Goal: Task Accomplishment & Management: Use online tool/utility

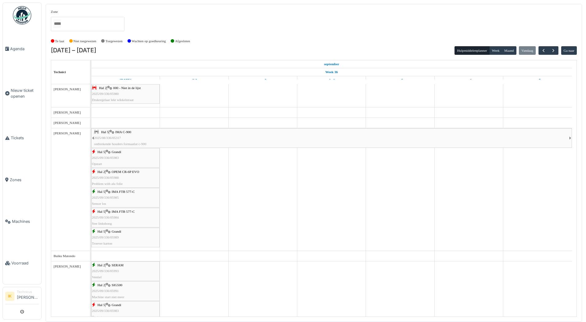
scroll to position [245, 0]
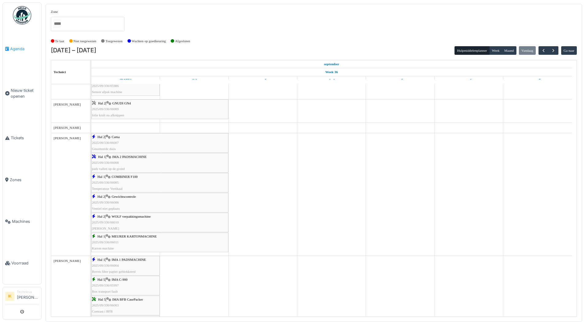
click at [21, 47] on span "Agenda" at bounding box center [24, 49] width 29 height 6
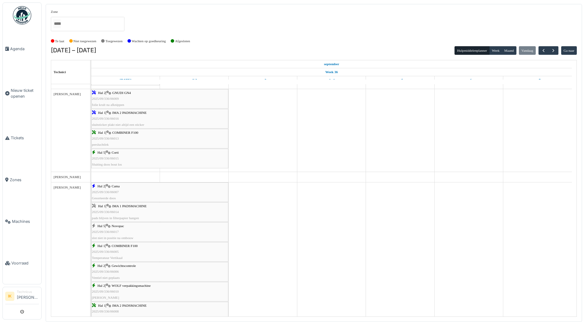
scroll to position [245, 0]
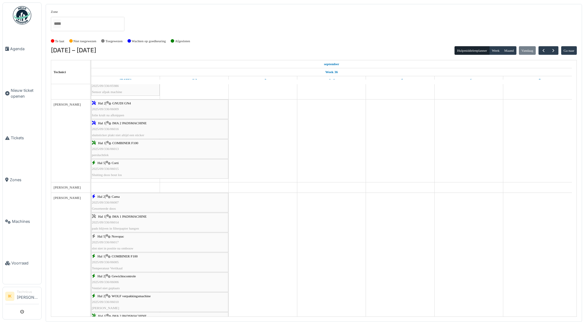
click at [131, 109] on div "Hal 2 | GNUDI GN4 2025/09/336/06009 folie krult na afknippen" at bounding box center [160, 109] width 136 height 18
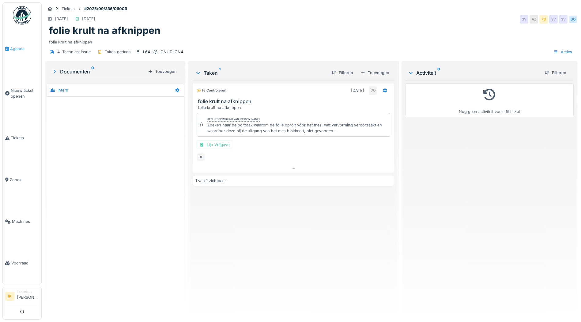
click at [17, 50] on span "Agenda" at bounding box center [24, 49] width 29 height 6
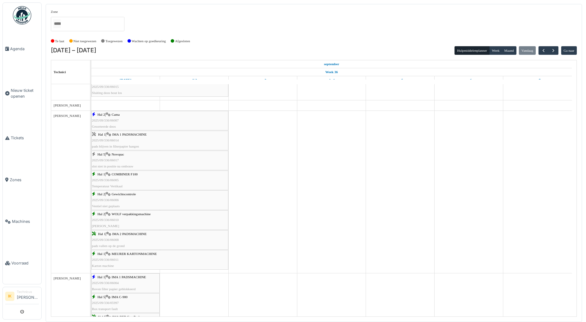
scroll to position [337, 0]
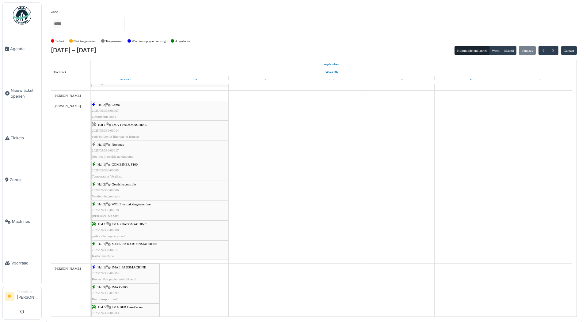
click at [127, 129] on div "Hal 1 | IMA 1 PADSMACHINE 2025/09/336/06014 pads blijven in filterpapier hangen" at bounding box center [160, 131] width 136 height 18
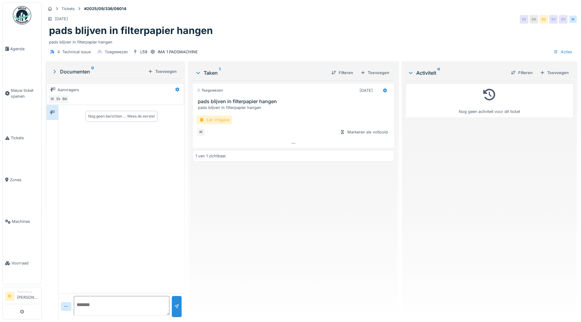
click at [204, 120] on div "Lijn Vrijgave" at bounding box center [215, 119] width 36 height 9
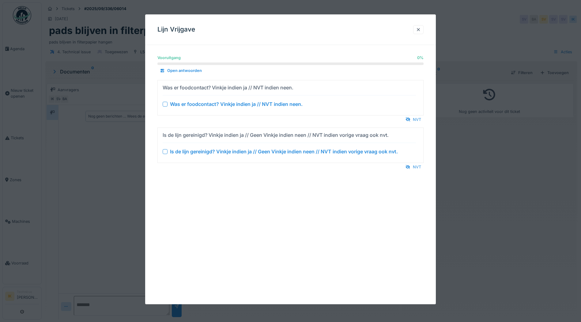
click at [166, 104] on div at bounding box center [165, 104] width 5 height 5
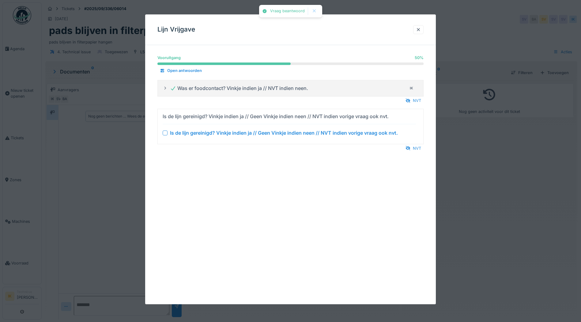
click at [166, 134] on div at bounding box center [165, 132] width 5 height 5
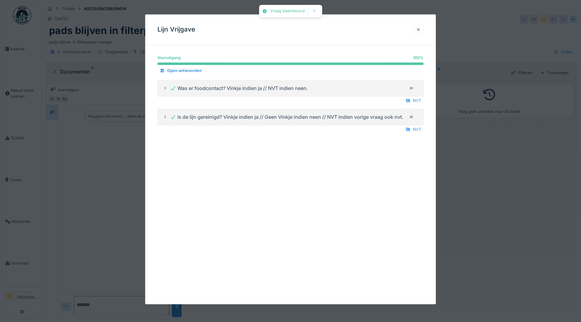
click at [418, 27] on div at bounding box center [418, 29] width 10 height 9
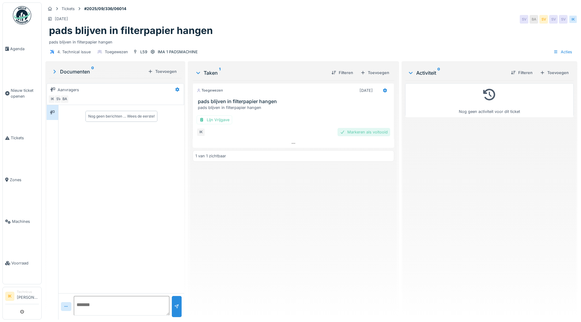
click at [345, 133] on div "Markeren als voltooid" at bounding box center [364, 132] width 53 height 8
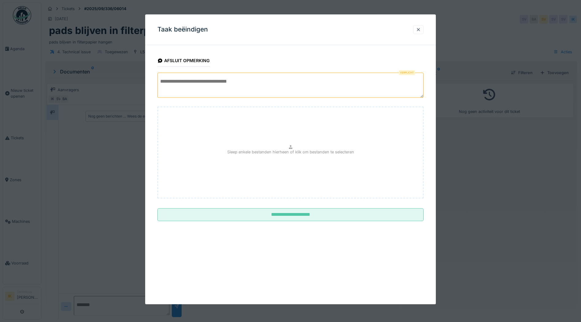
click at [194, 80] on textarea at bounding box center [290, 85] width 266 height 25
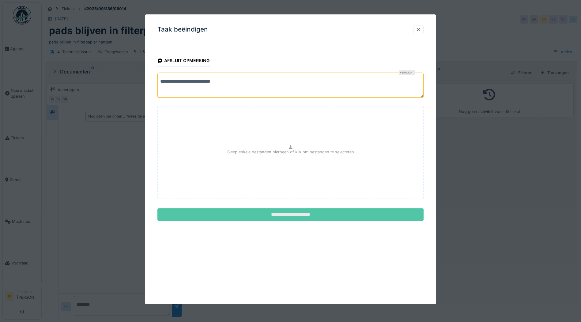
type textarea "**********"
click at [286, 215] on input "**********" at bounding box center [290, 215] width 266 height 13
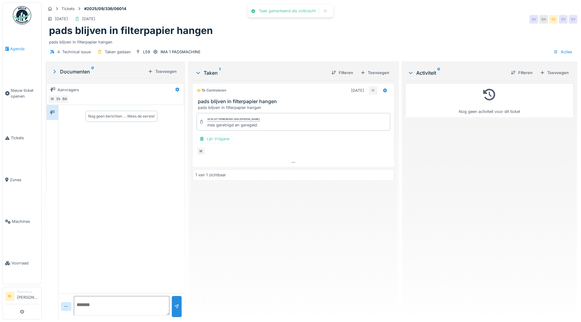
click at [19, 47] on span "Agenda" at bounding box center [24, 49] width 29 height 6
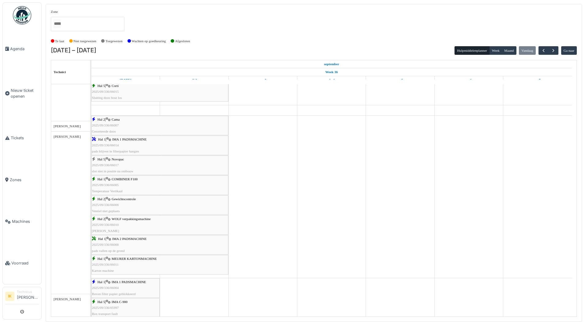
scroll to position [337, 0]
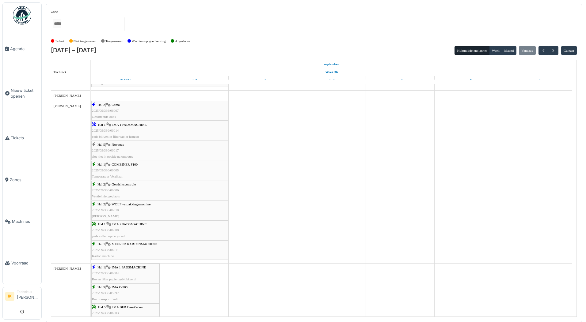
click at [133, 145] on div "Hal 5 | Novopac 2025/09/336/06017 slot niet in positie na ombouw" at bounding box center [160, 151] width 136 height 18
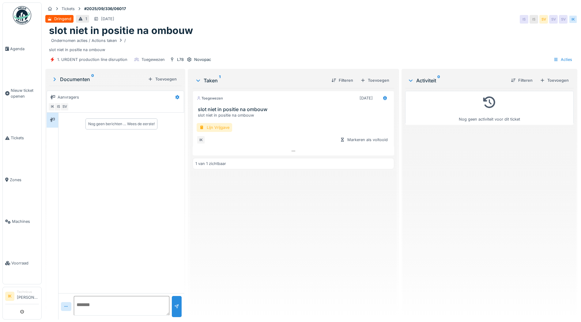
click at [215, 128] on div "Lijn Vrijgave" at bounding box center [215, 127] width 36 height 9
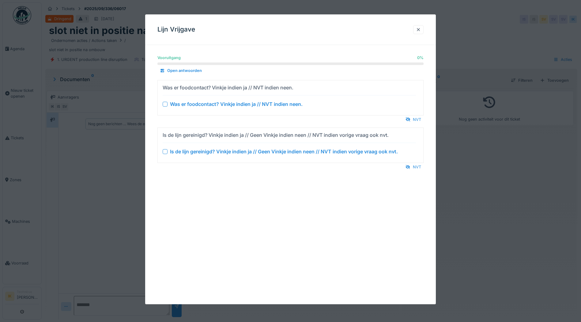
click at [166, 104] on div at bounding box center [165, 104] width 5 height 5
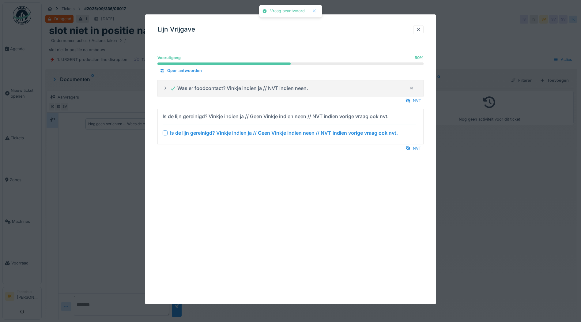
click at [164, 133] on div at bounding box center [165, 132] width 5 height 5
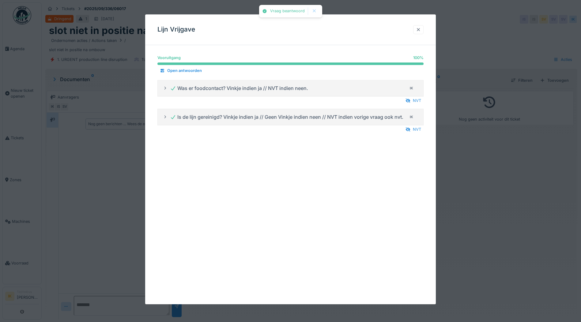
click at [421, 28] on div at bounding box center [418, 30] width 5 height 6
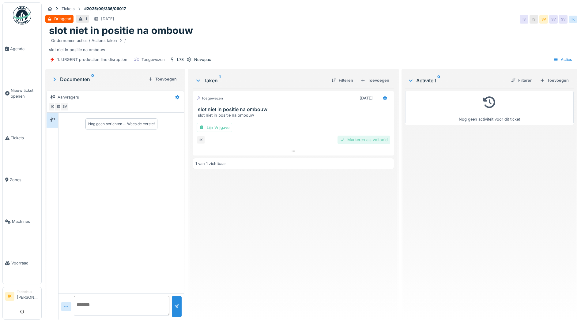
click at [375, 139] on div "Markeren als voltooid" at bounding box center [364, 140] width 53 height 8
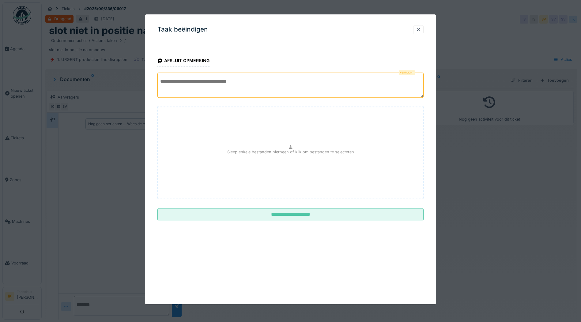
click at [188, 79] on textarea at bounding box center [290, 85] width 266 height 25
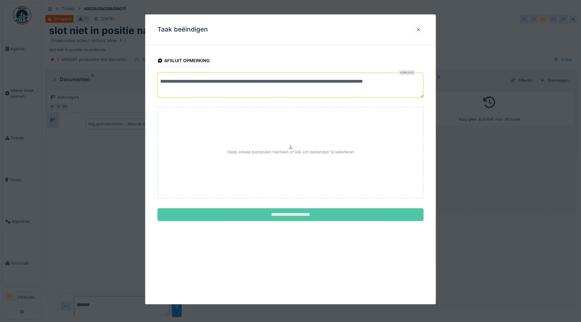
type textarea "**********"
click at [291, 214] on input "**********" at bounding box center [290, 215] width 266 height 13
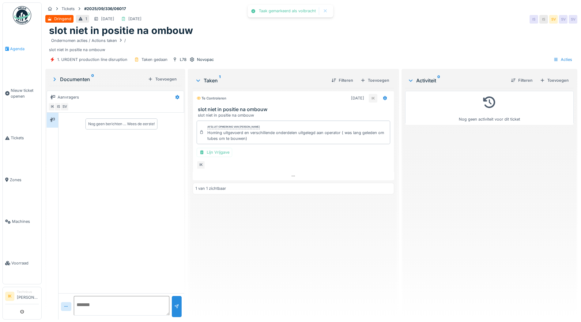
click at [17, 48] on span "Agenda" at bounding box center [24, 49] width 29 height 6
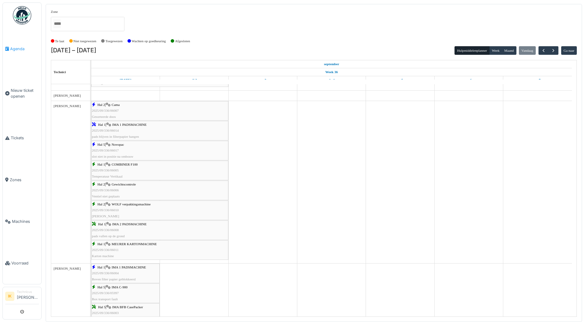
click at [18, 48] on span "Agenda" at bounding box center [24, 49] width 29 height 6
click at [112, 110] on span "2025/09/336/06007" at bounding box center [105, 111] width 27 height 4
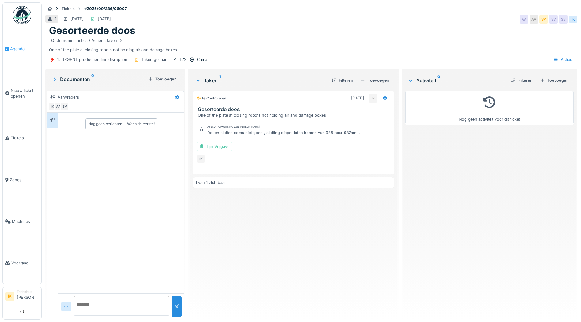
click at [17, 47] on span "Agenda" at bounding box center [24, 49] width 29 height 6
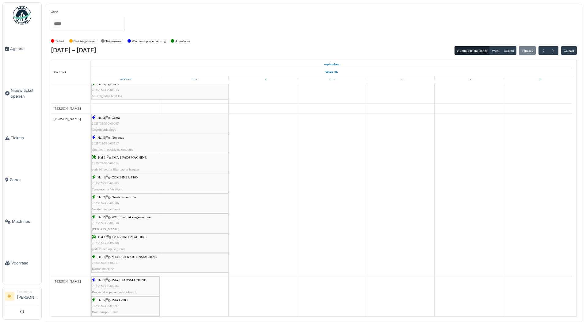
scroll to position [337, 0]
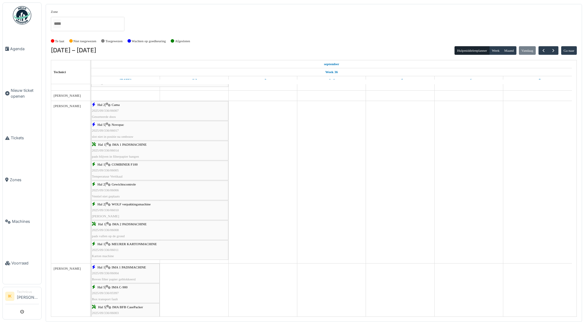
click at [72, 210] on div "[PERSON_NAME]" at bounding box center [70, 182] width 39 height 162
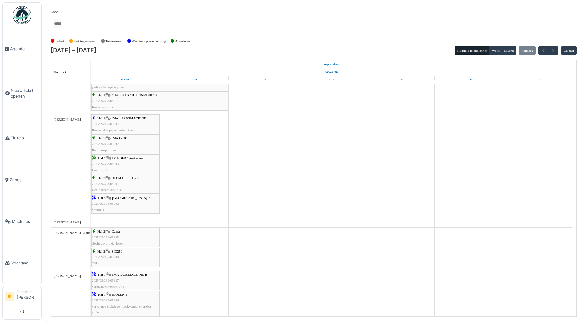
scroll to position [557, 0]
